Goal: Task Accomplishment & Management: Use online tool/utility

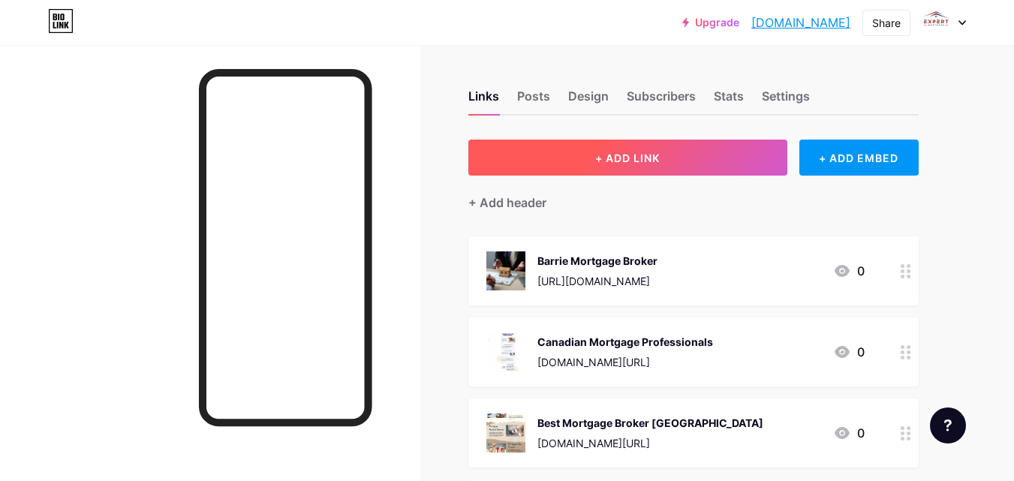
click at [637, 154] on span "+ ADD LINK" at bounding box center [627, 158] width 65 height 13
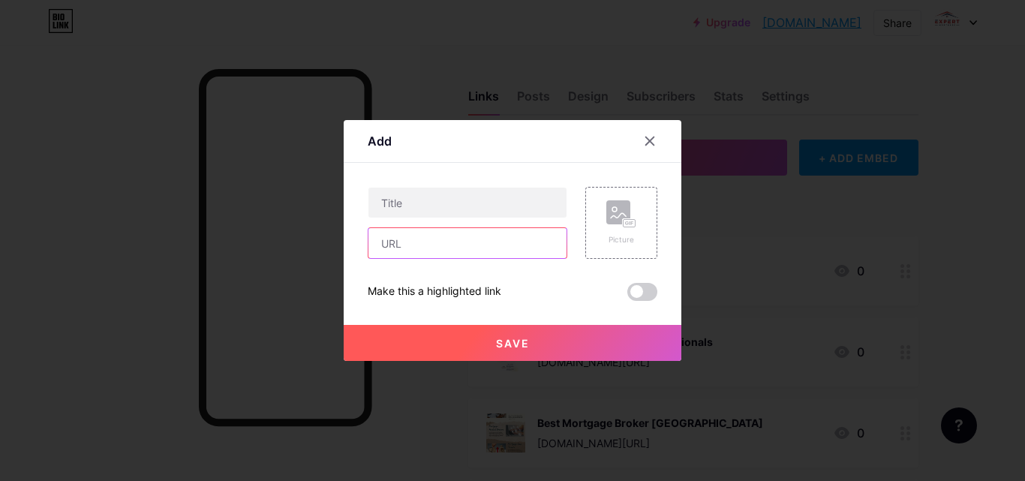
click at [420, 250] on input "text" at bounding box center [467, 243] width 198 height 30
paste input "[URL][DOMAIN_NAME]"
type input "[URL][DOMAIN_NAME]"
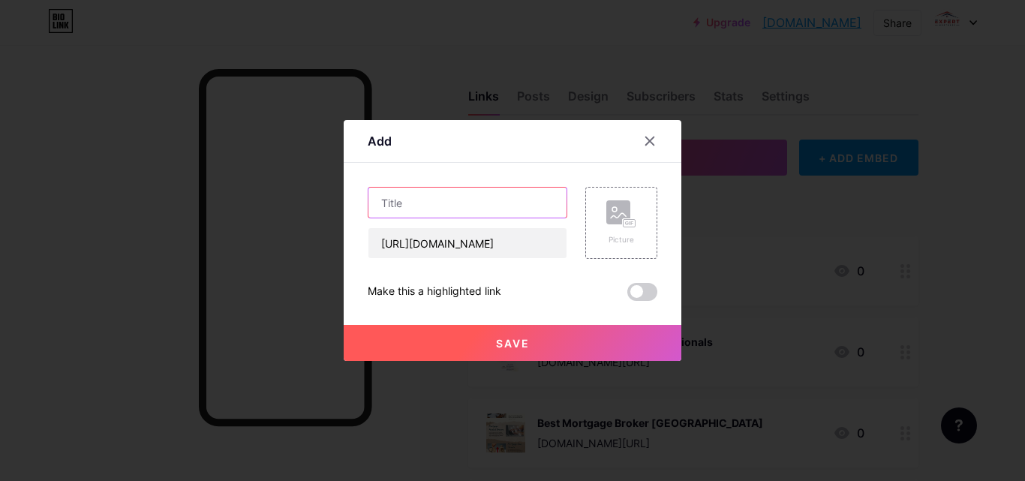
click at [416, 191] on input "text" at bounding box center [467, 203] width 198 height 30
click at [626, 223] on icon at bounding box center [627, 223] width 4 height 4
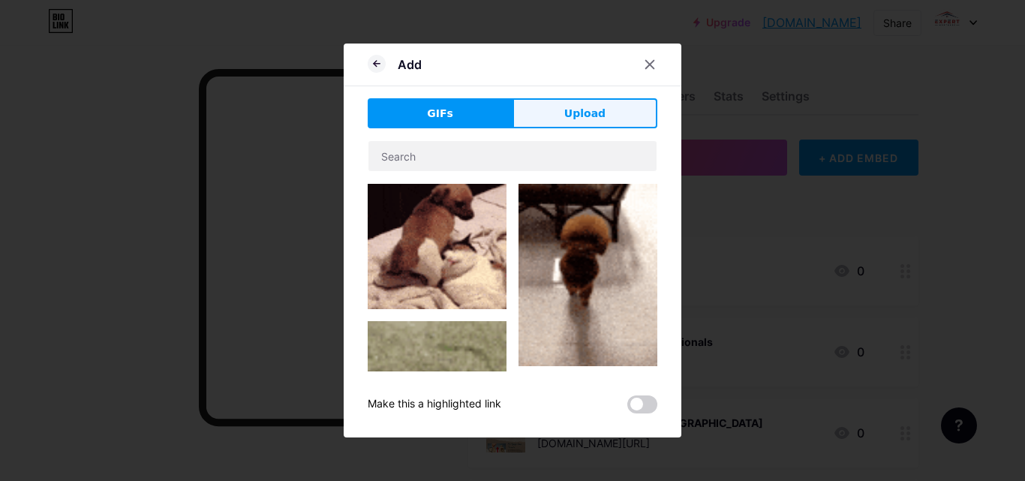
click at [581, 118] on span "Upload" at bounding box center [584, 114] width 41 height 16
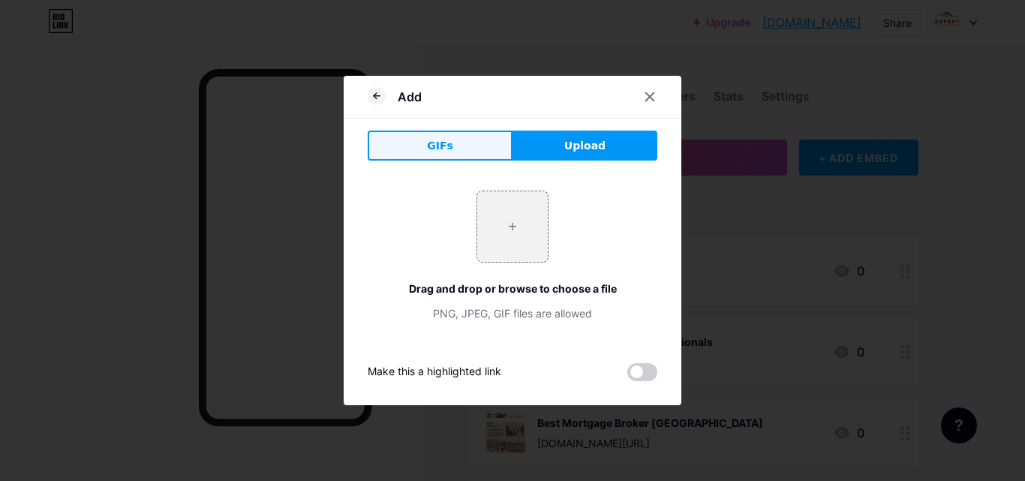
click at [415, 140] on button "GIFs" at bounding box center [440, 146] width 145 height 30
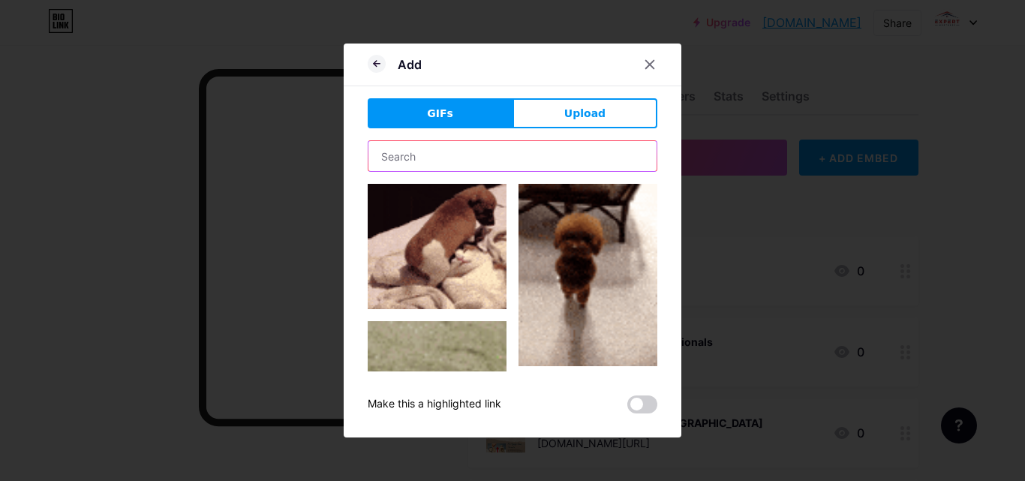
click at [473, 155] on input "text" at bounding box center [512, 156] width 288 height 30
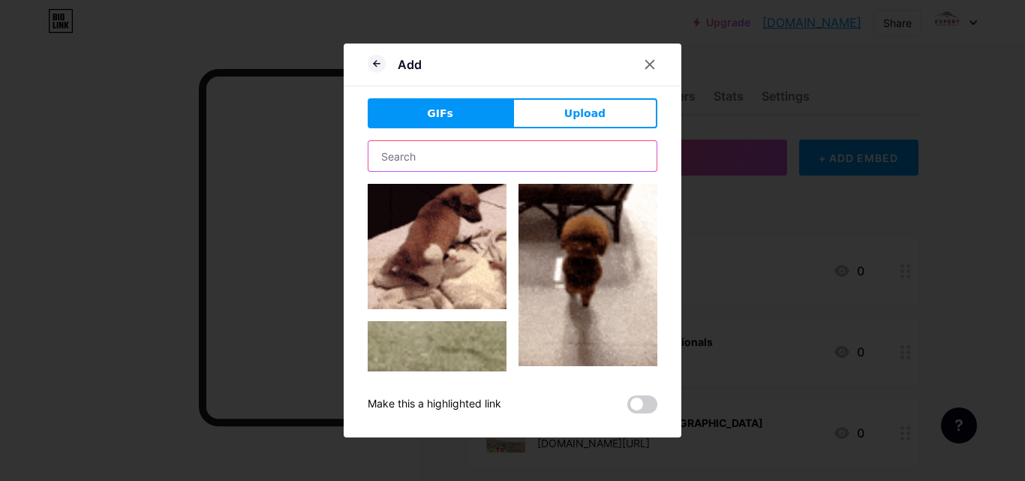
type input "b"
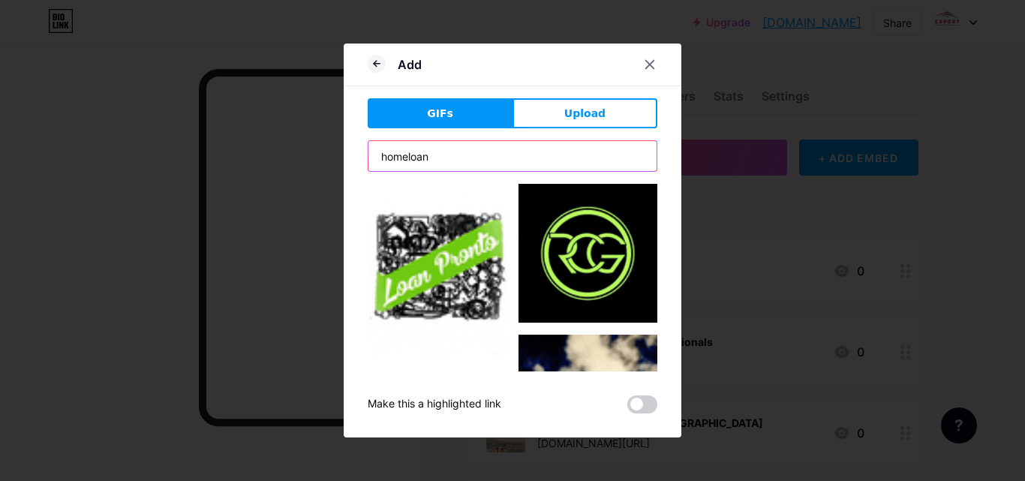
click at [409, 158] on input "homeloan" at bounding box center [512, 156] width 288 height 30
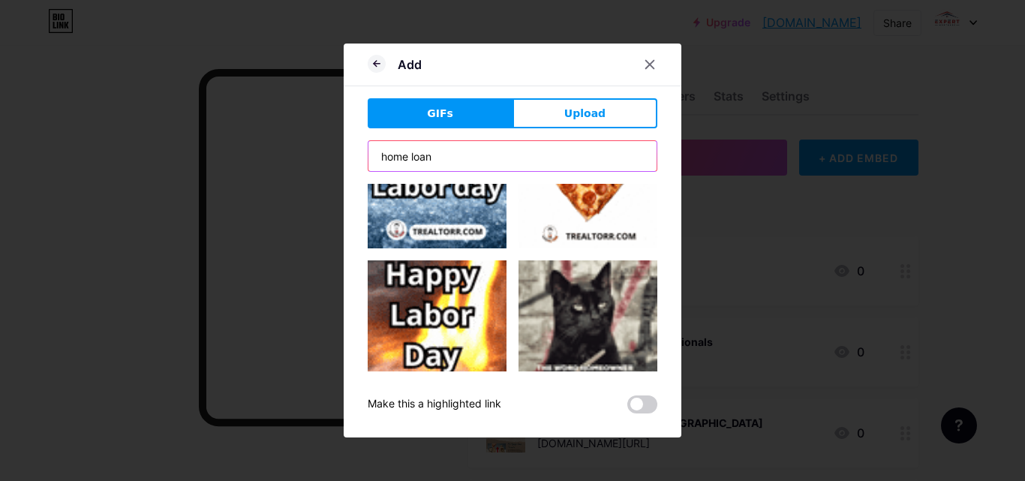
scroll to position [300, 0]
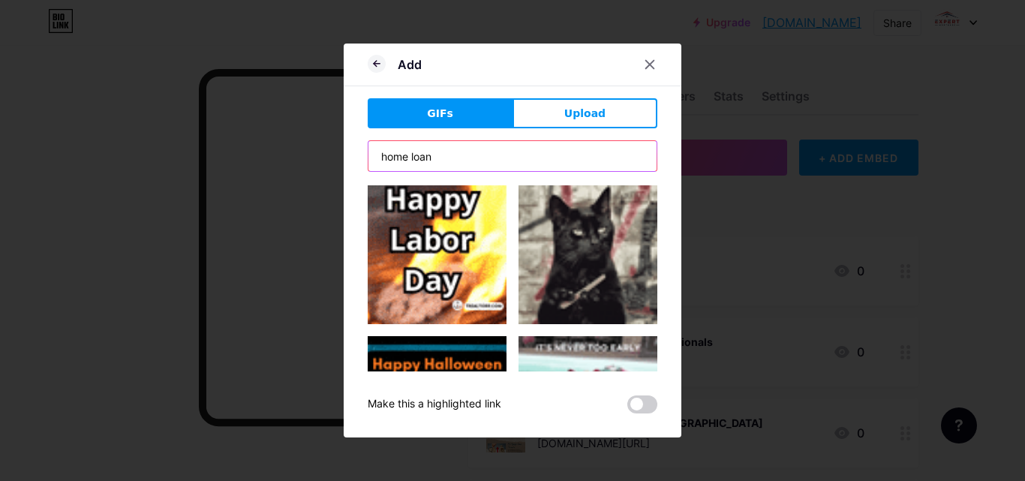
drag, startPoint x: 435, startPoint y: 155, endPoint x: 347, endPoint y: 153, distance: 88.6
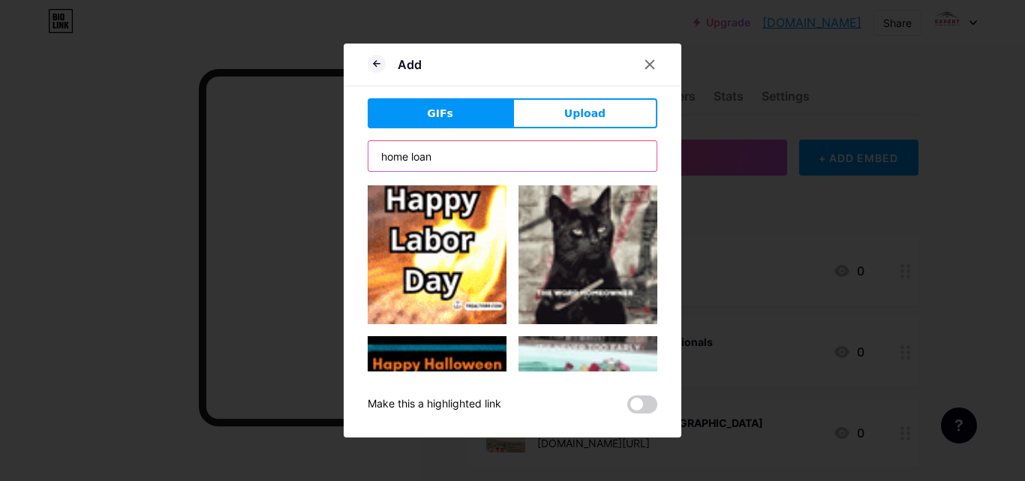
click at [347, 153] on div "Add GIFs Upload Content YouTube Play YouTube video without leaving your page. A…" at bounding box center [513, 241] width 338 height 394
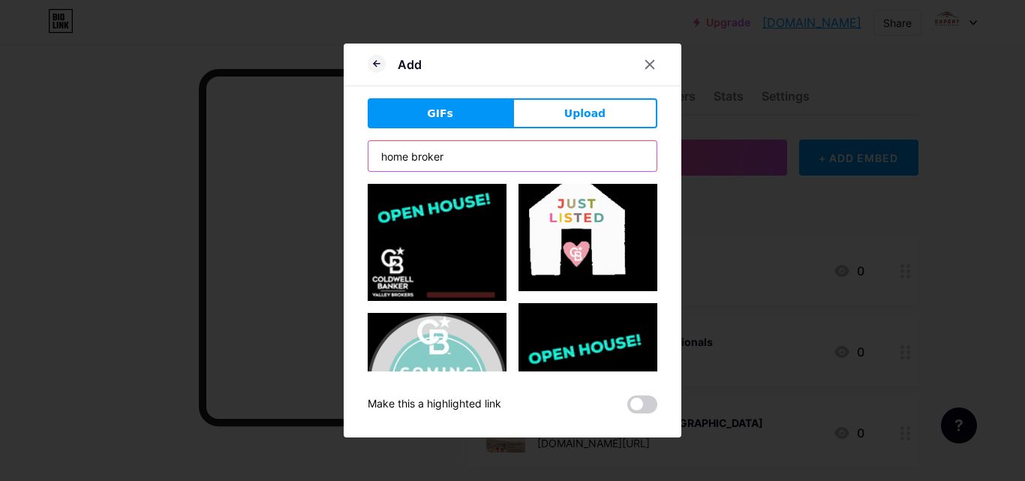
scroll to position [0, 0]
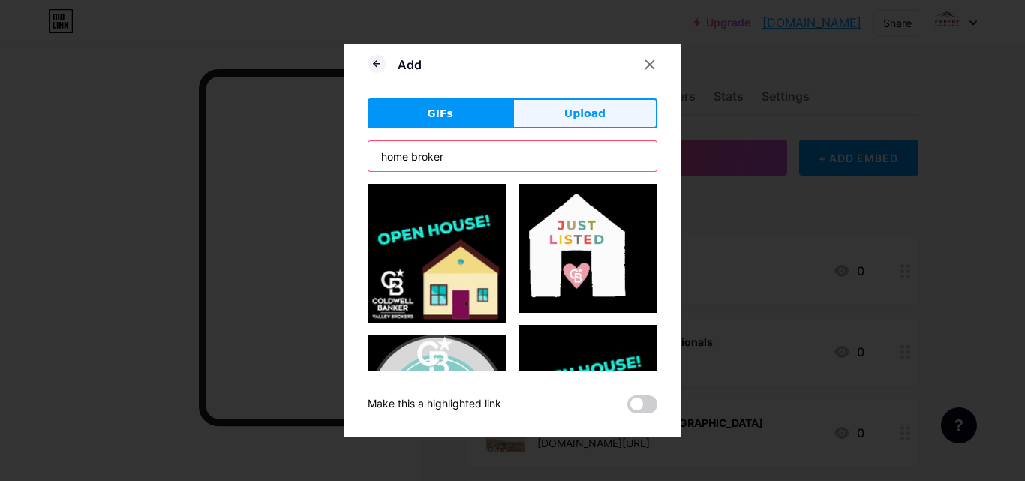
type input "home broker"
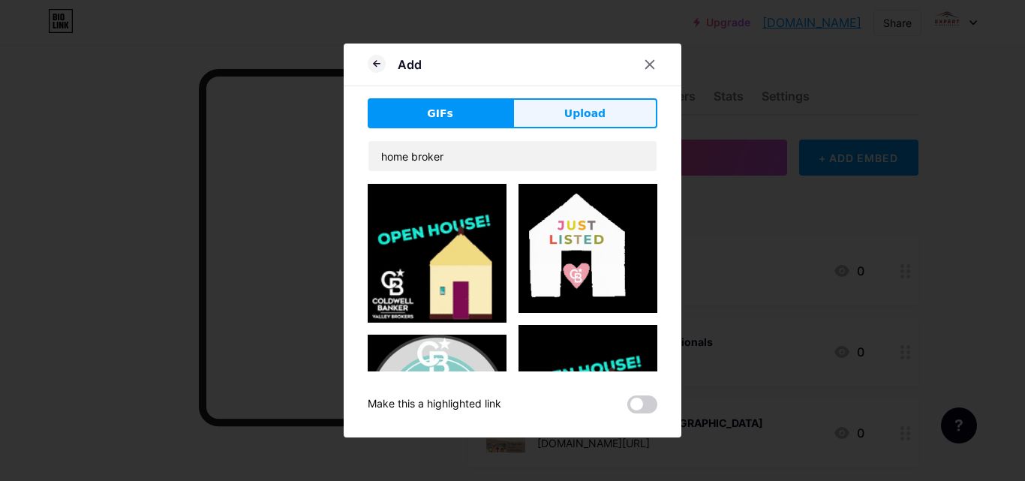
click at [588, 119] on span "Upload" at bounding box center [584, 114] width 41 height 16
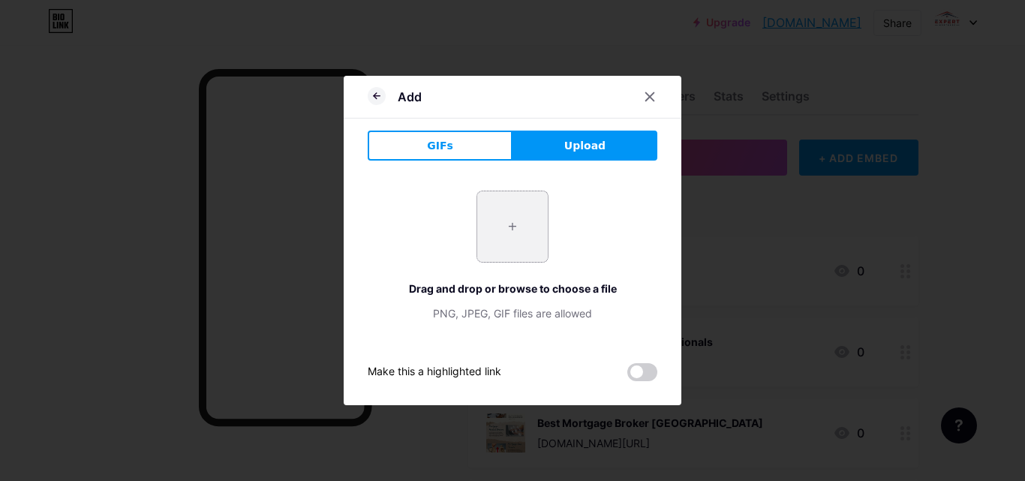
click at [514, 224] on input "file" at bounding box center [512, 226] width 71 height 71
type input "C:\fakepath\mortgage rates (1).png"
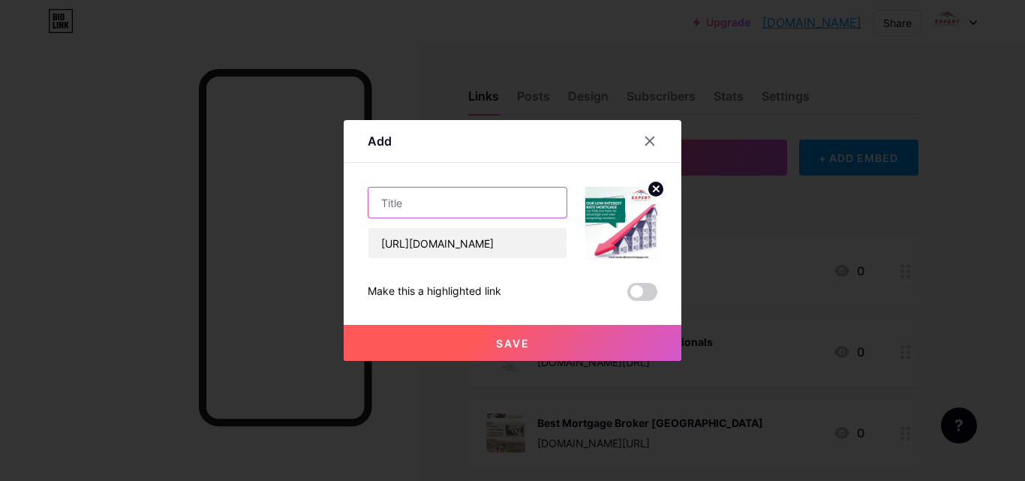
click at [394, 200] on input "text" at bounding box center [467, 203] width 198 height 30
paste input "Top Private Mortgage Lenders [GEOGRAPHIC_DATA] – [GEOGRAPHIC_DATA] Brokers"
type input "Top Private Mortgage Lenders [GEOGRAPHIC_DATA] – [GEOGRAPHIC_DATA] Brokers"
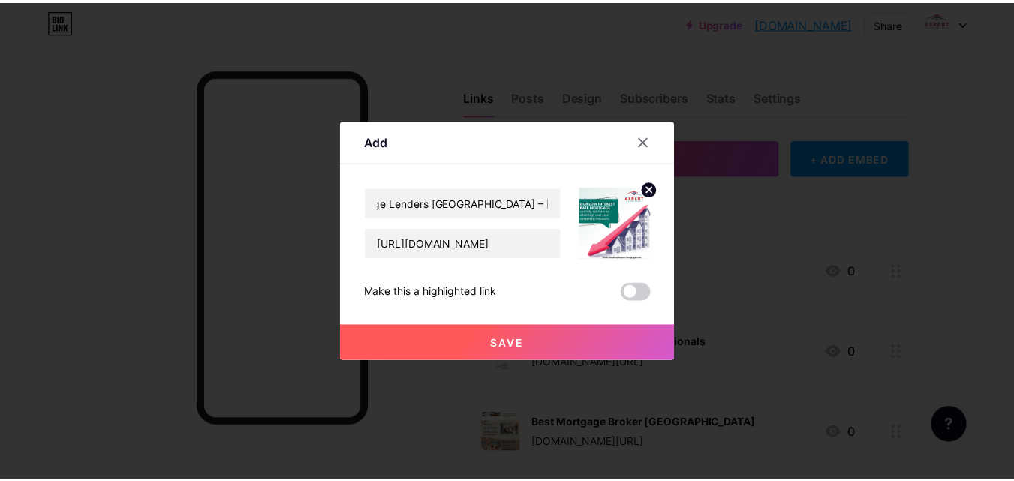
scroll to position [0, 0]
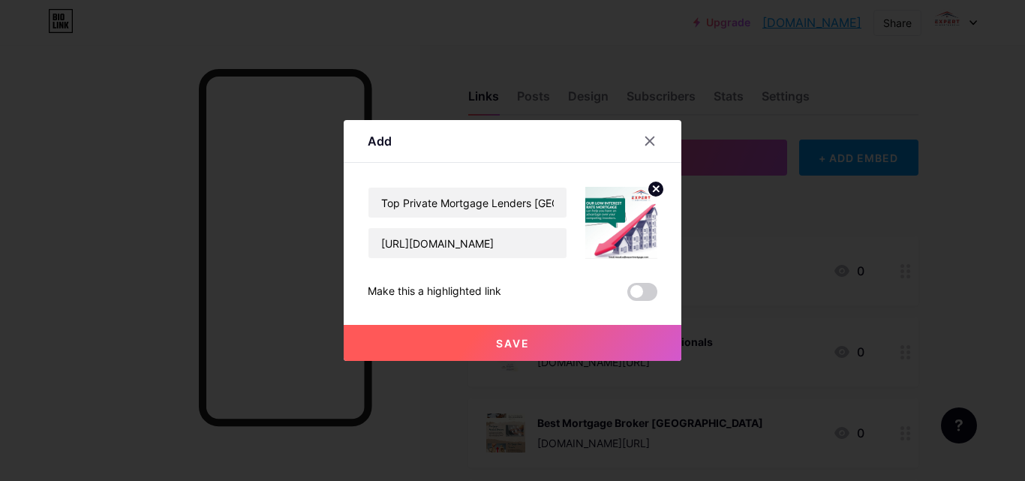
click at [509, 347] on span "Save" at bounding box center [513, 343] width 34 height 13
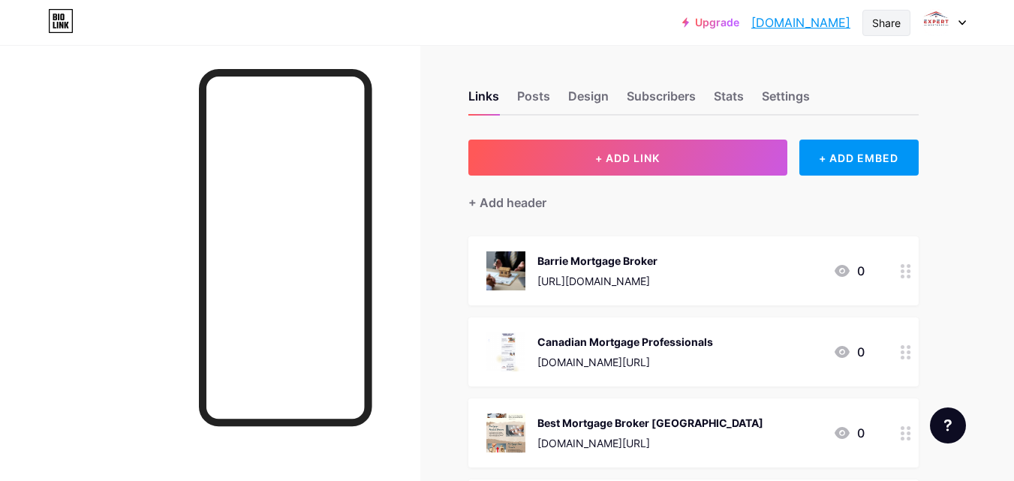
click at [885, 28] on div "Share" at bounding box center [886, 23] width 29 height 16
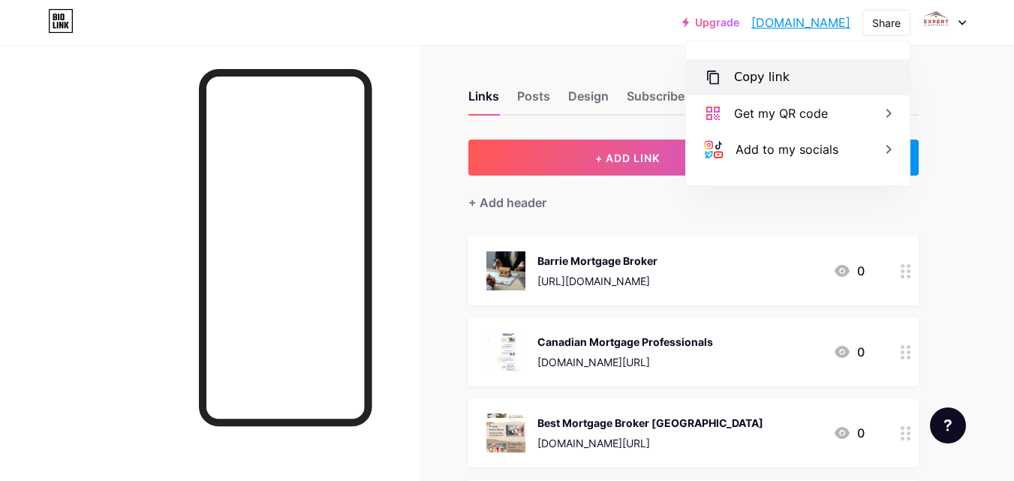
click at [785, 77] on div "Copy link" at bounding box center [798, 77] width 224 height 36
